Goal: Information Seeking & Learning: Learn about a topic

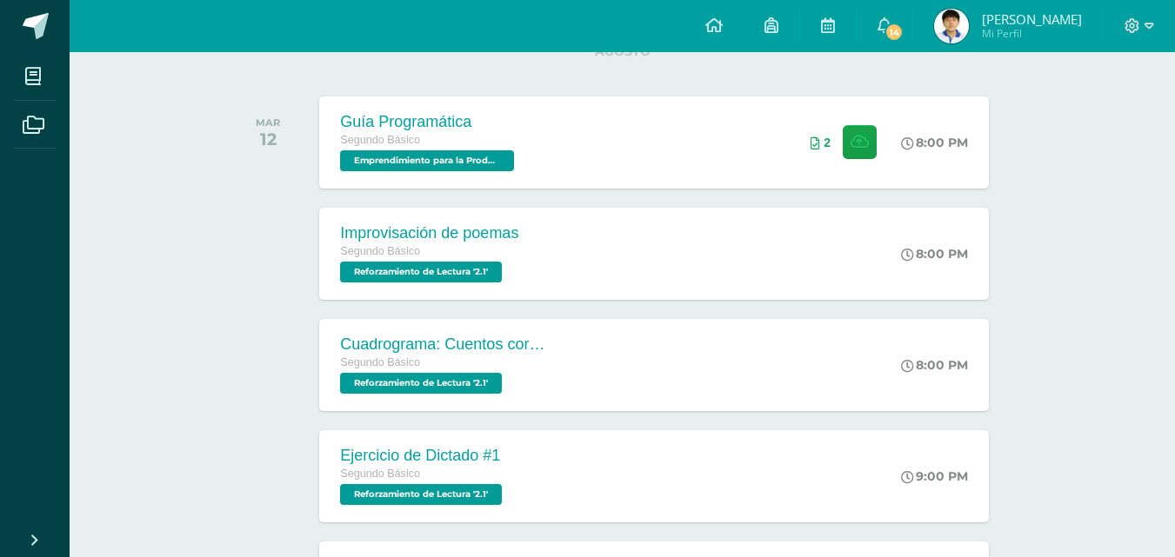
scroll to position [250, 0]
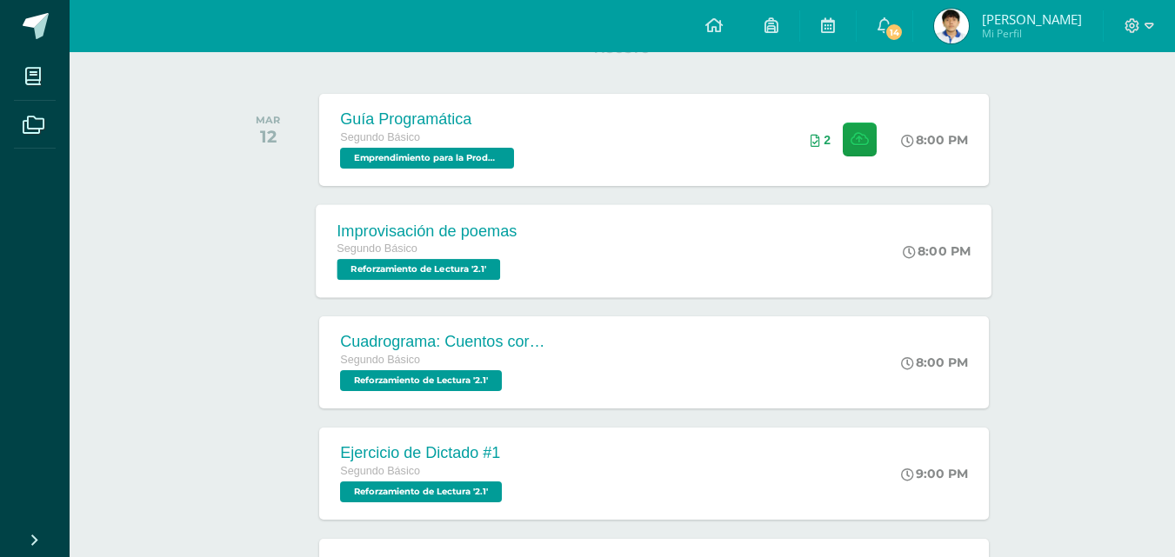
click at [582, 265] on div "Improvisación de poemas Segundo Básico Reforzamiento de Lectura '2.1' 8:00 PM I…" at bounding box center [655, 250] width 676 height 93
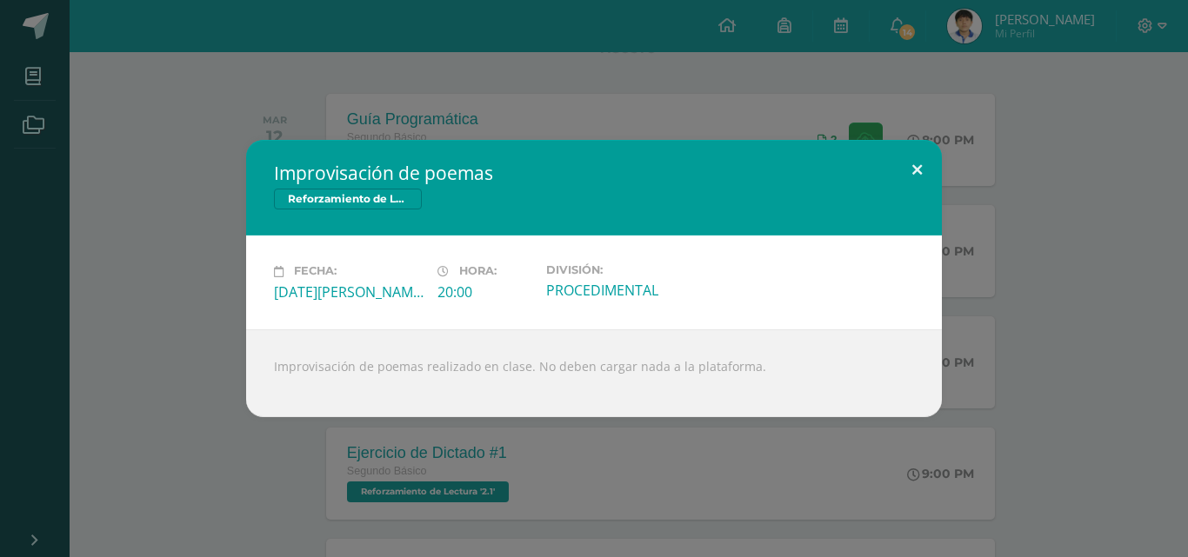
click at [932, 165] on button at bounding box center [917, 169] width 50 height 59
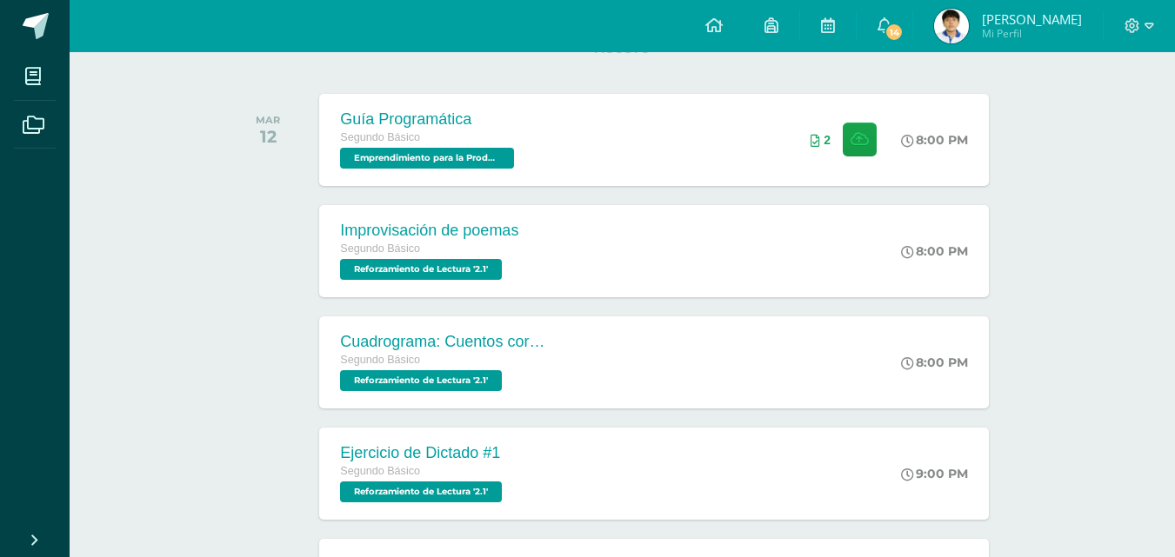
drag, startPoint x: 1174, startPoint y: 117, endPoint x: 1169, endPoint y: 155, distance: 38.6
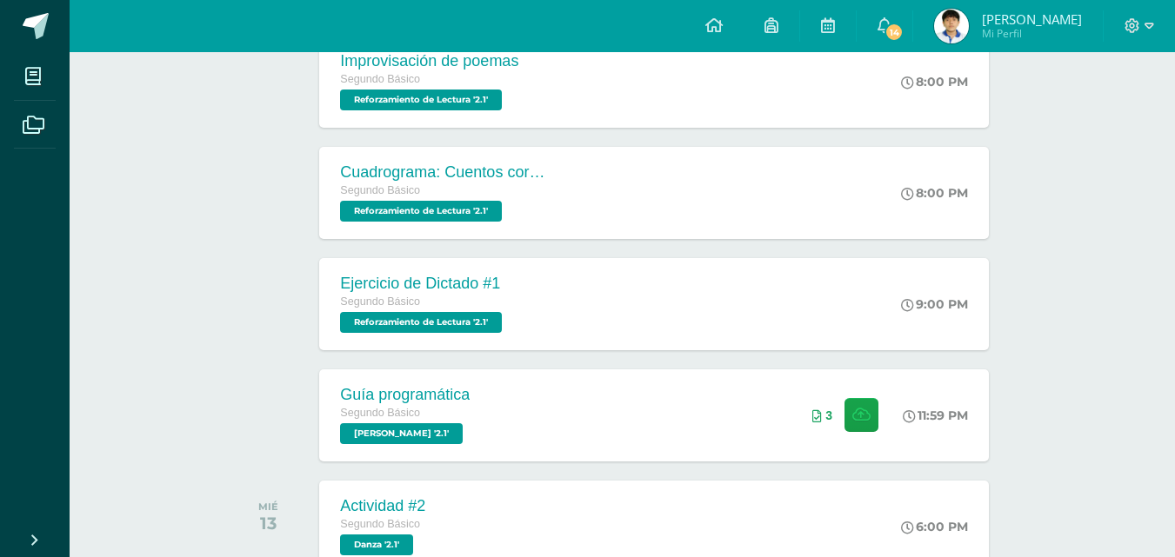
scroll to position [443, 0]
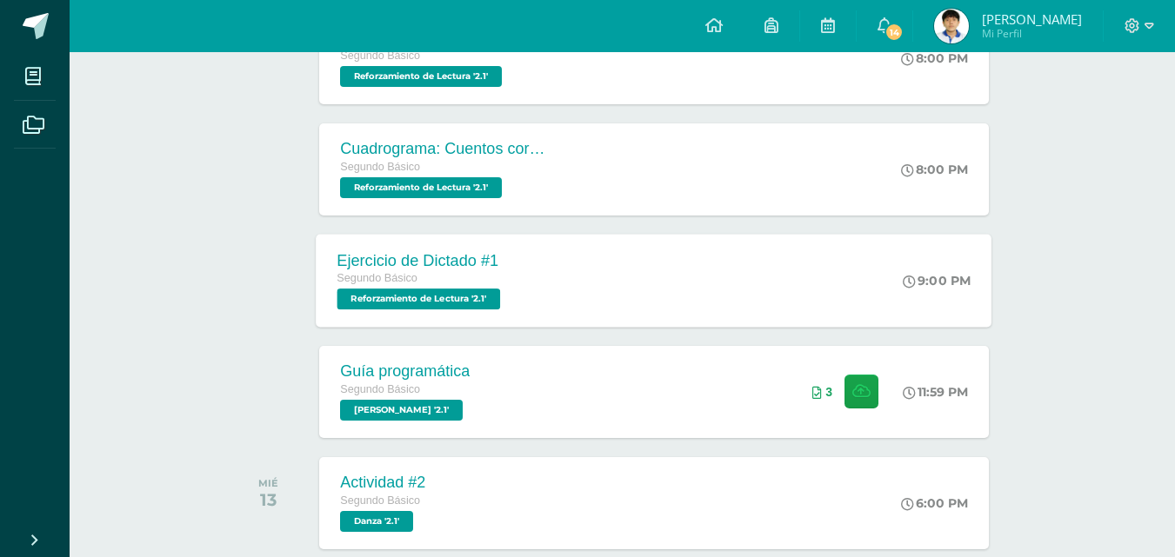
click at [579, 302] on div "Ejercicio de Dictado #1 Segundo Básico Reforzamiento de Lectura '2.1' 9:00 PM E…" at bounding box center [655, 280] width 676 height 93
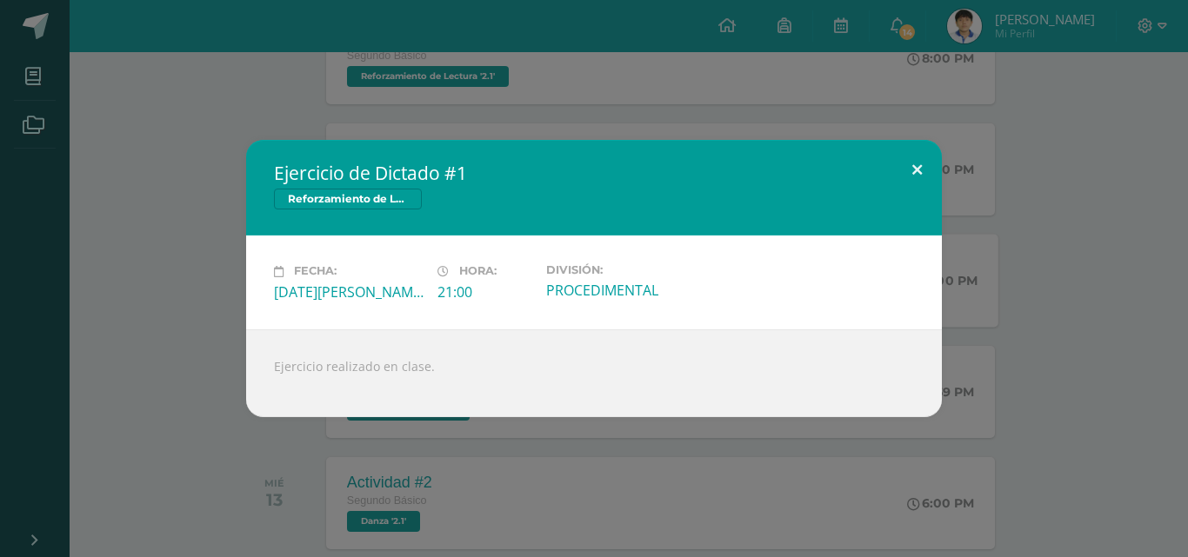
click at [914, 172] on button at bounding box center [917, 169] width 50 height 59
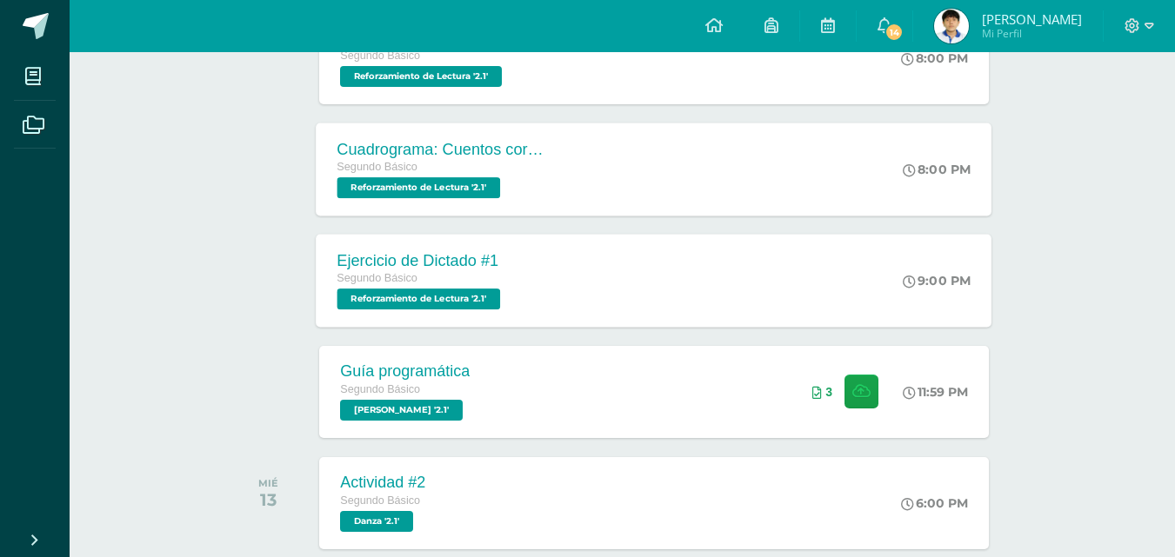
scroll to position [0, 0]
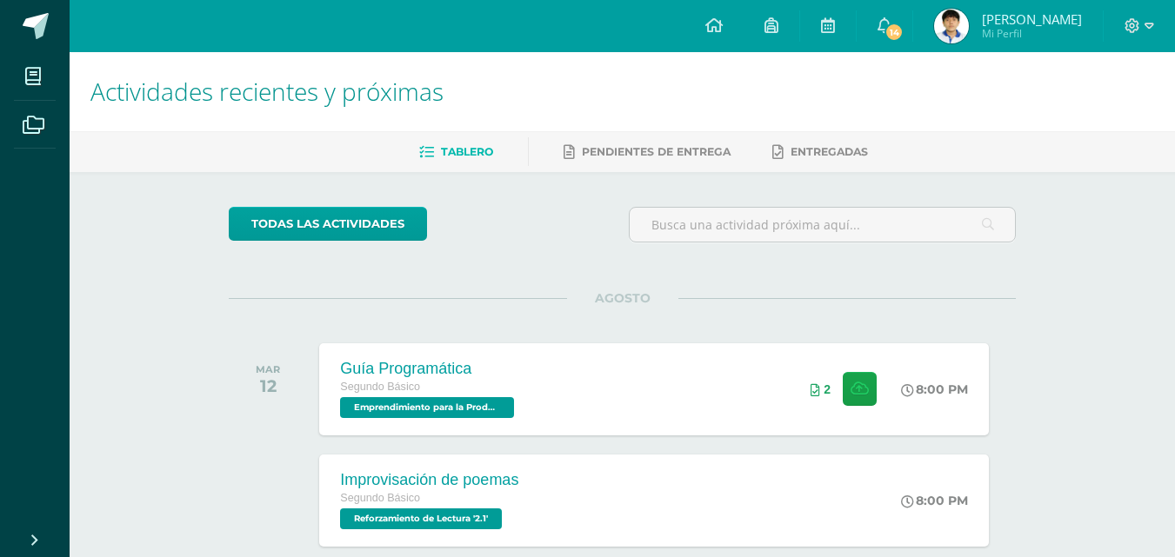
drag, startPoint x: 1184, startPoint y: 82, endPoint x: 1187, endPoint y: 92, distance: 11.0
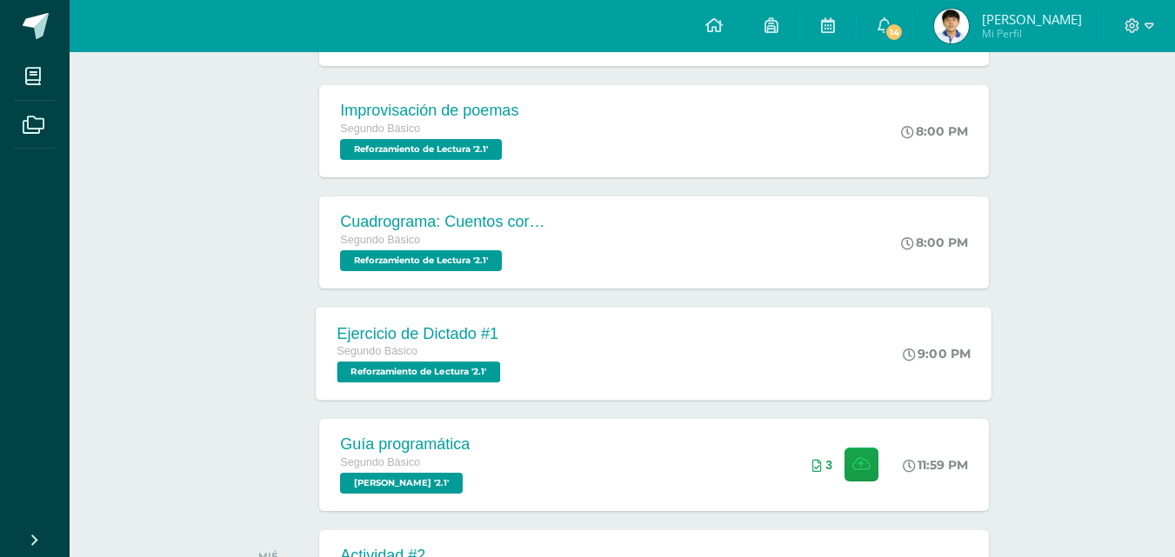
scroll to position [243, 0]
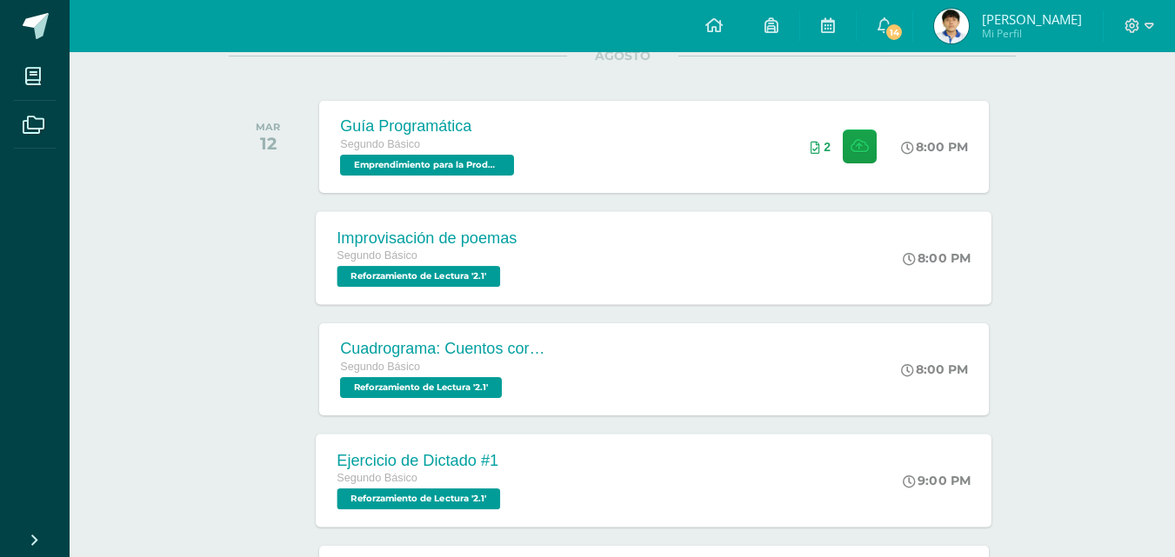
click at [599, 244] on div "Improvisación de poemas Segundo Básico Reforzamiento de Lectura '2.1' 8:00 PM I…" at bounding box center [655, 257] width 676 height 93
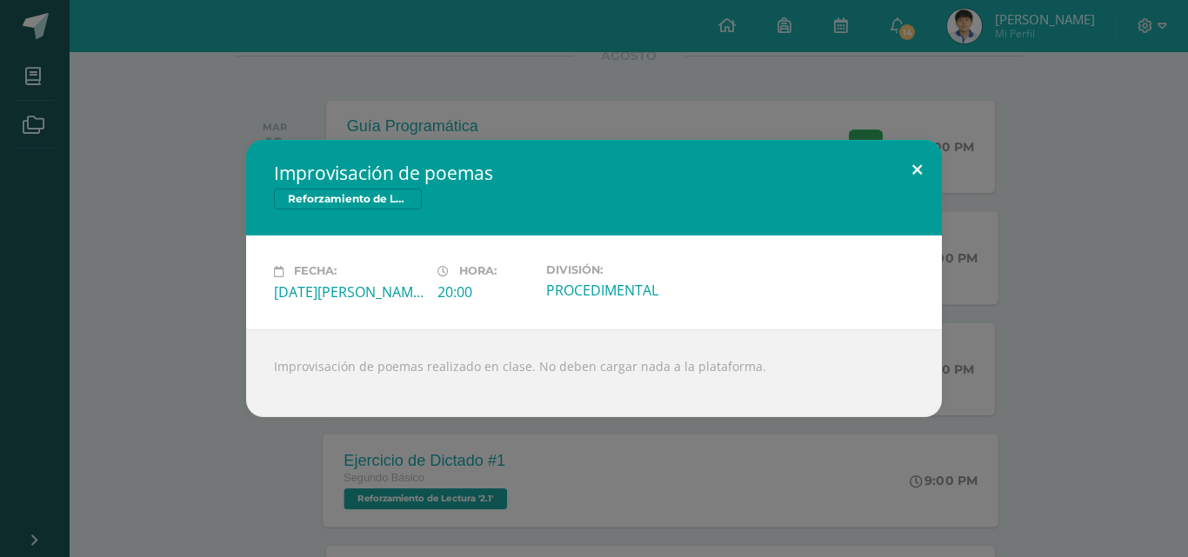
click at [912, 170] on button at bounding box center [917, 169] width 50 height 59
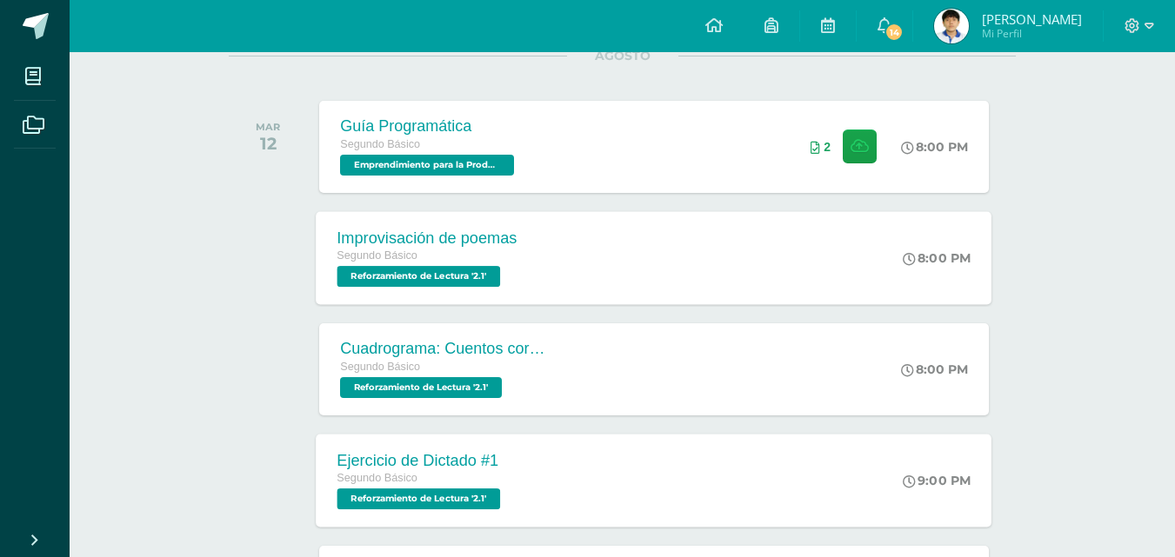
click at [584, 251] on div "Improvisación de poemas Segundo Básico Reforzamiento de Lectura '2.1' 8:00 PM I…" at bounding box center [655, 257] width 676 height 93
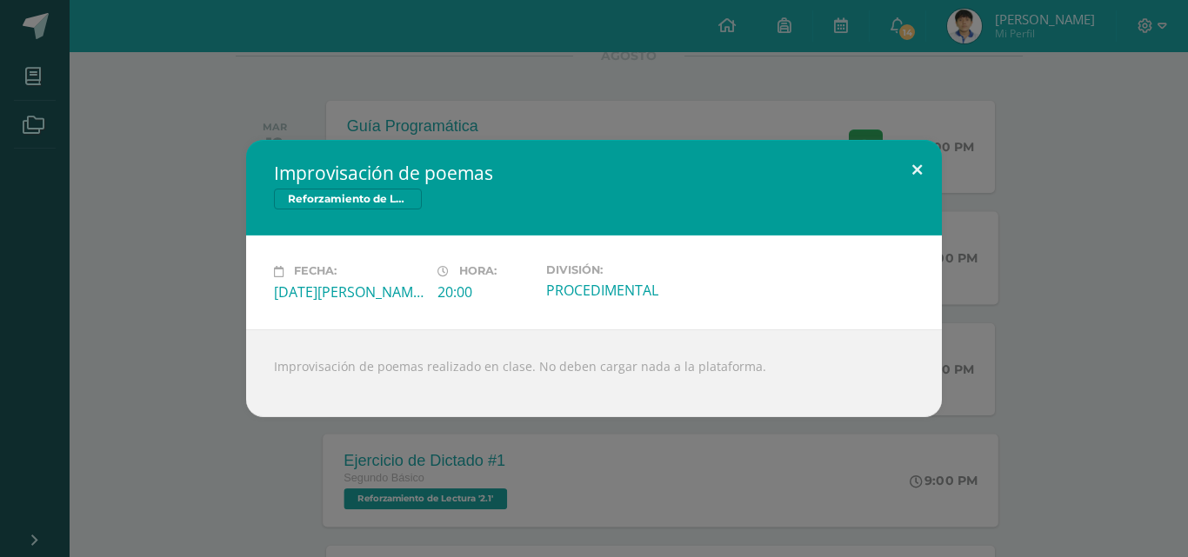
click at [922, 169] on button at bounding box center [917, 169] width 50 height 59
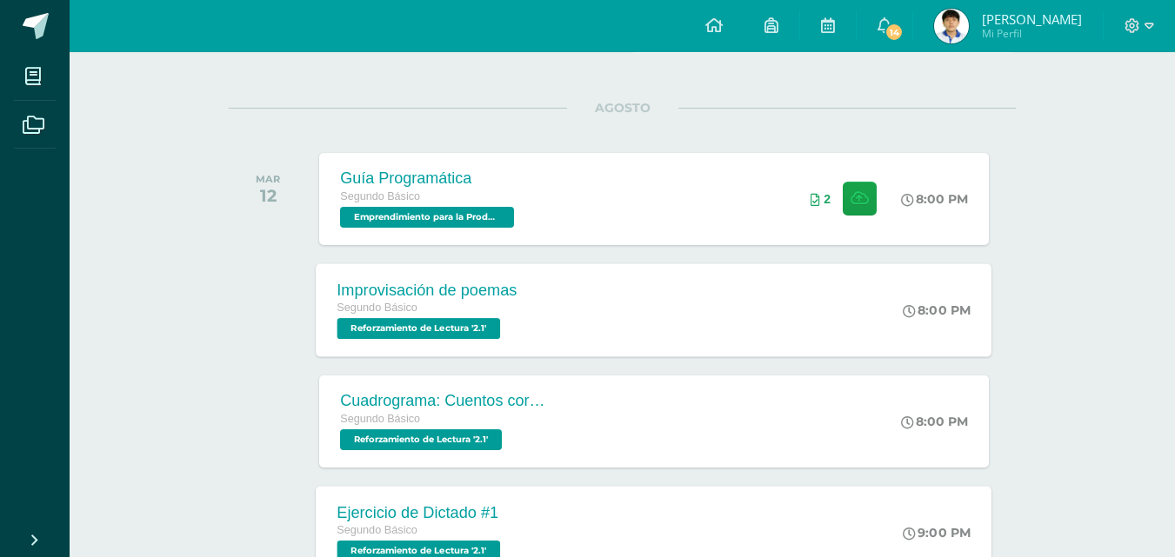
scroll to position [284, 0]
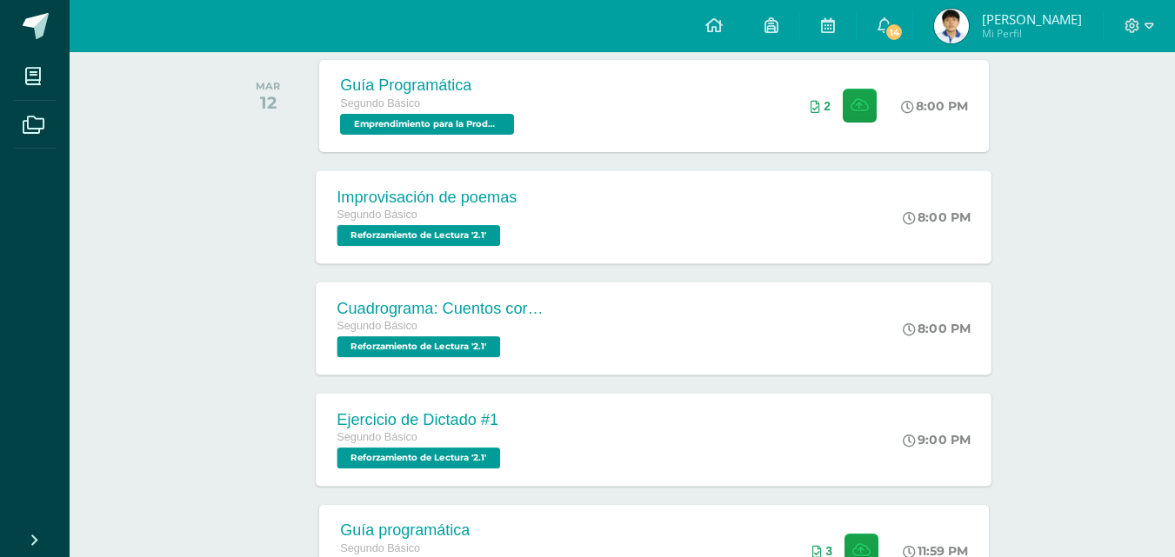
click at [706, 317] on div "Cuadrograma: Cuentos cortos Segundo Básico Reforzamiento de Lectura '2.1' 8:00 …" at bounding box center [655, 328] width 676 height 93
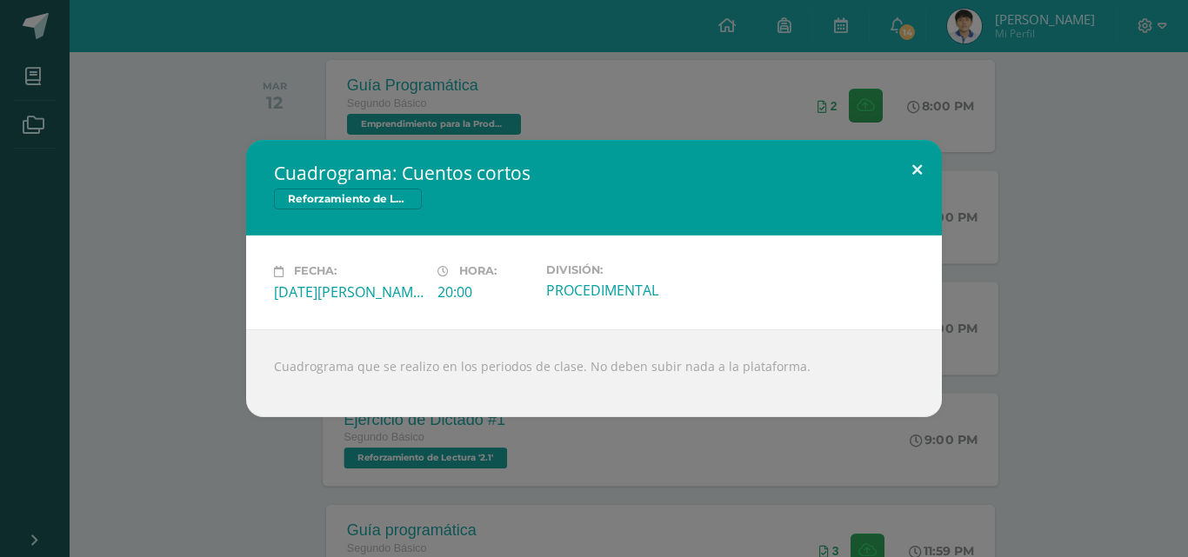
click at [907, 171] on button at bounding box center [917, 169] width 50 height 59
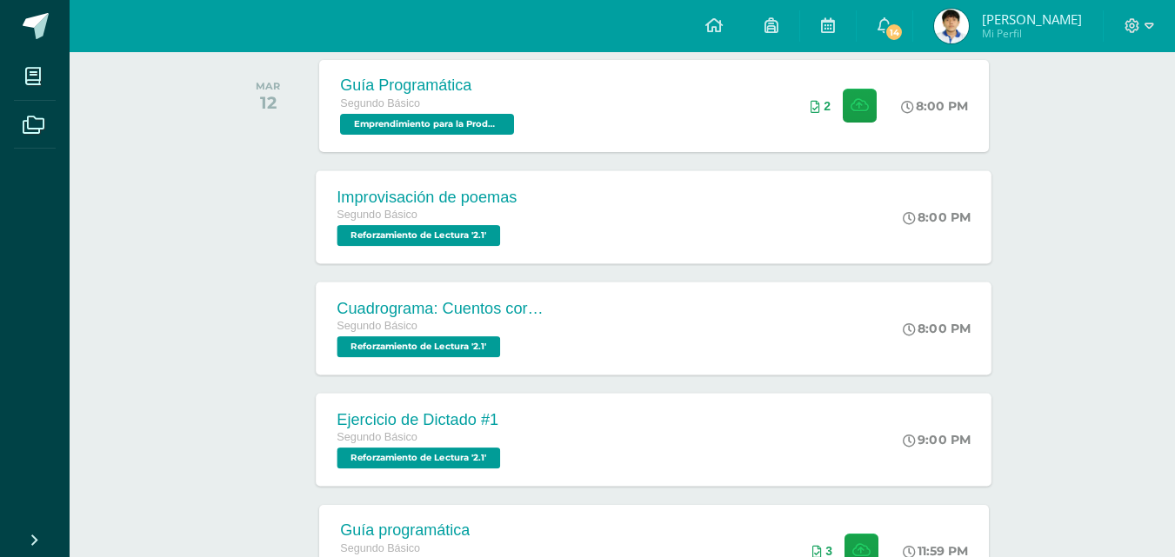
click at [471, 325] on div "Segundo Básico" at bounding box center [442, 326] width 210 height 19
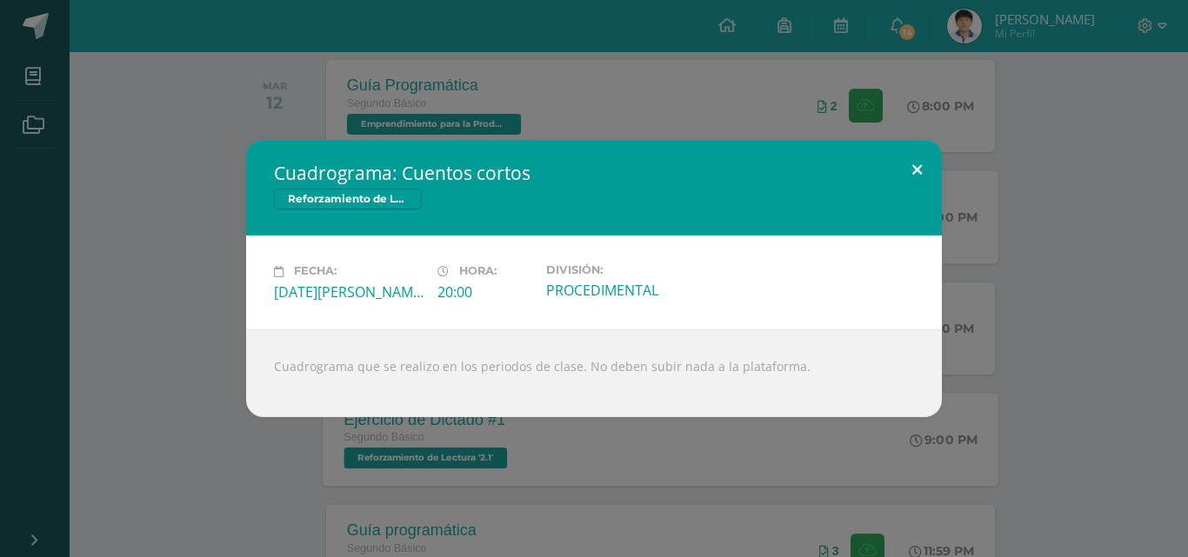
click at [929, 177] on button at bounding box center [917, 169] width 50 height 59
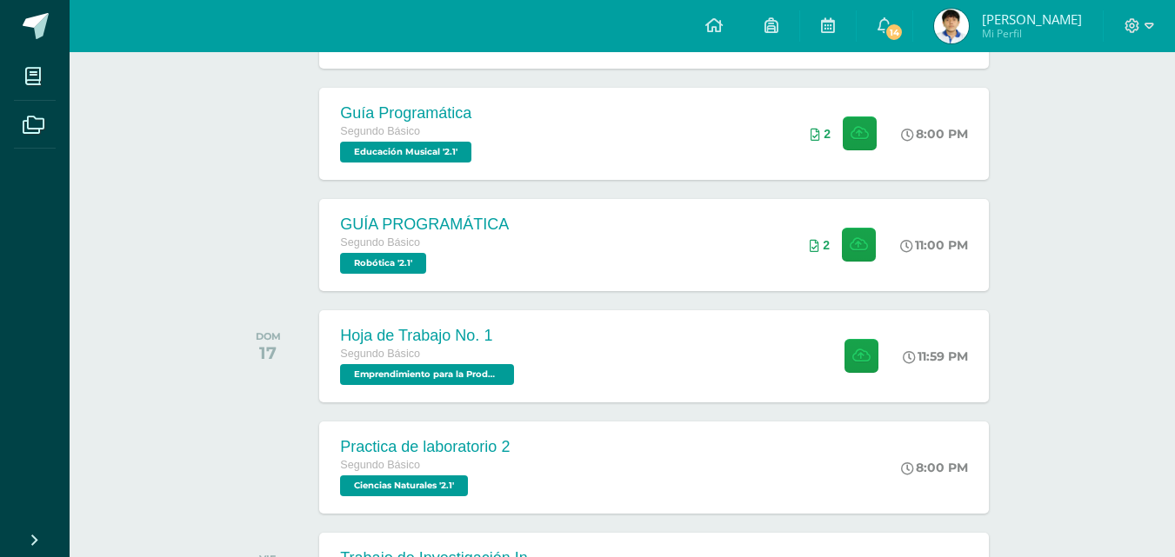
scroll to position [2942, 0]
